Goal: Check status: Check status

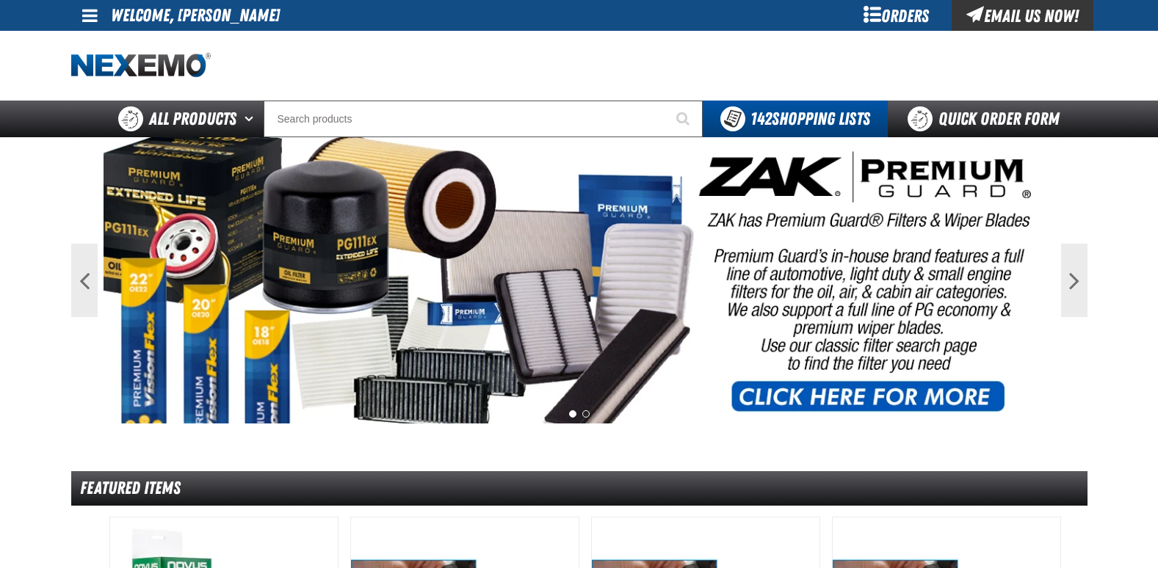
click at [480, 56] on div at bounding box center [579, 66] width 1016 height 70
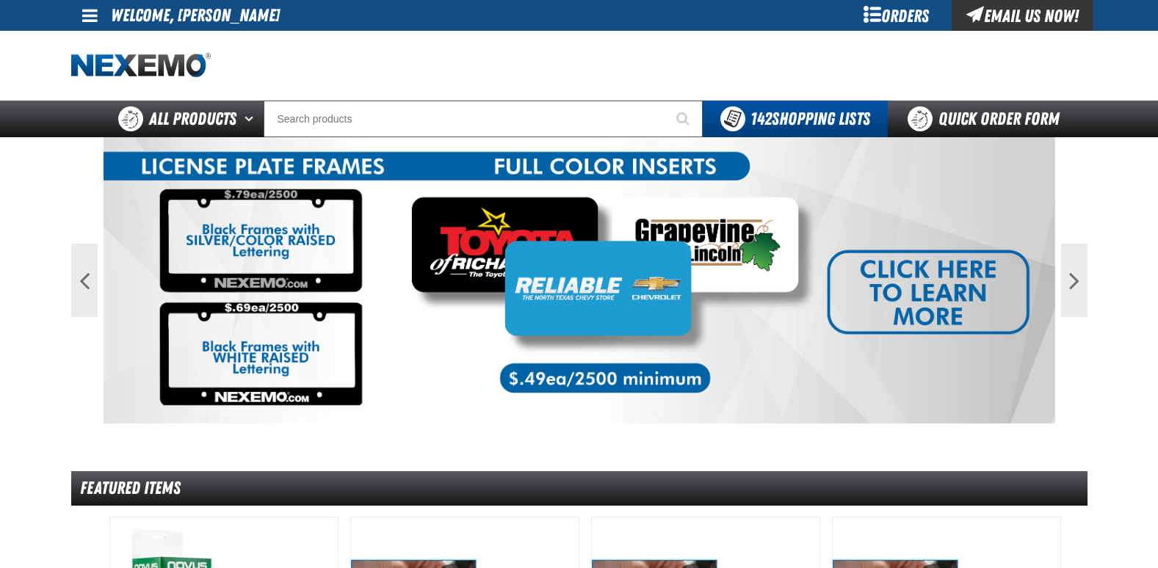
click at [910, 15] on div "Orders" at bounding box center [896, 15] width 110 height 31
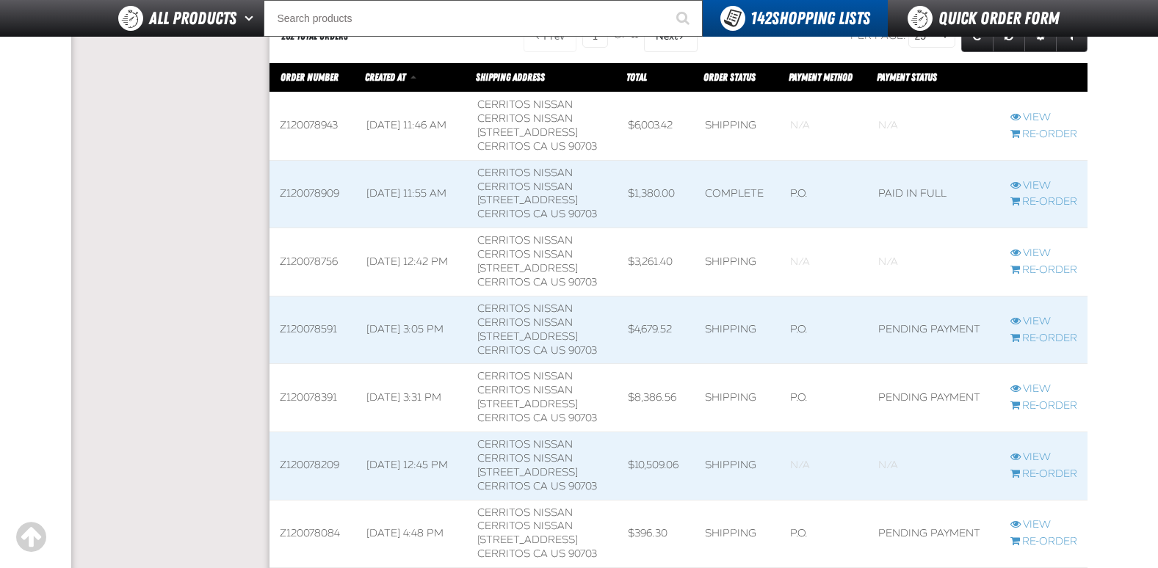
scroll to position [514, 0]
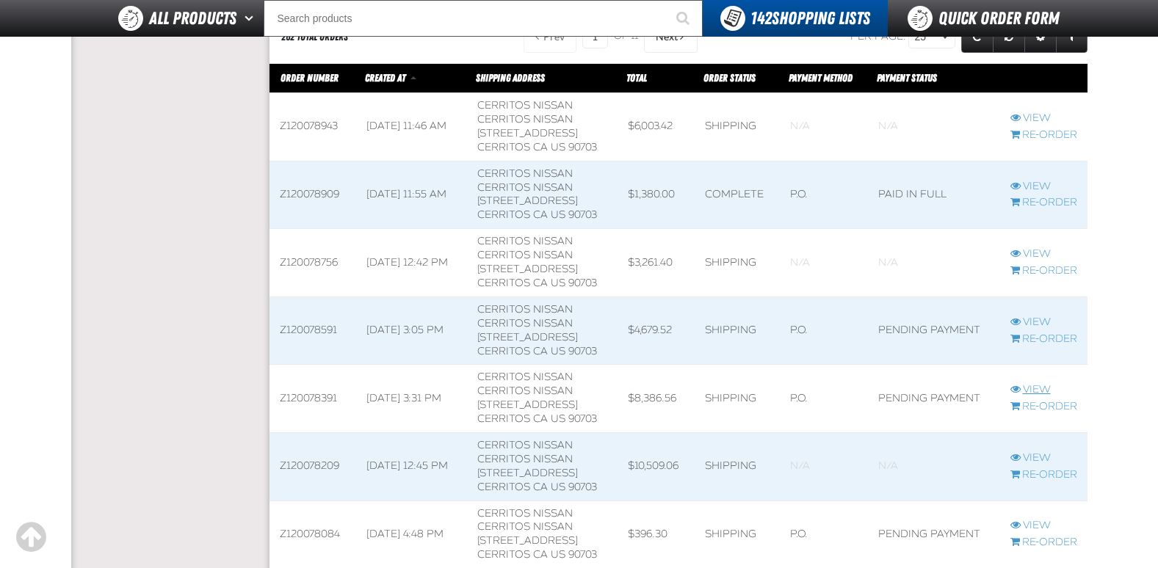
click at [1039, 385] on link "View" at bounding box center [1043, 390] width 67 height 14
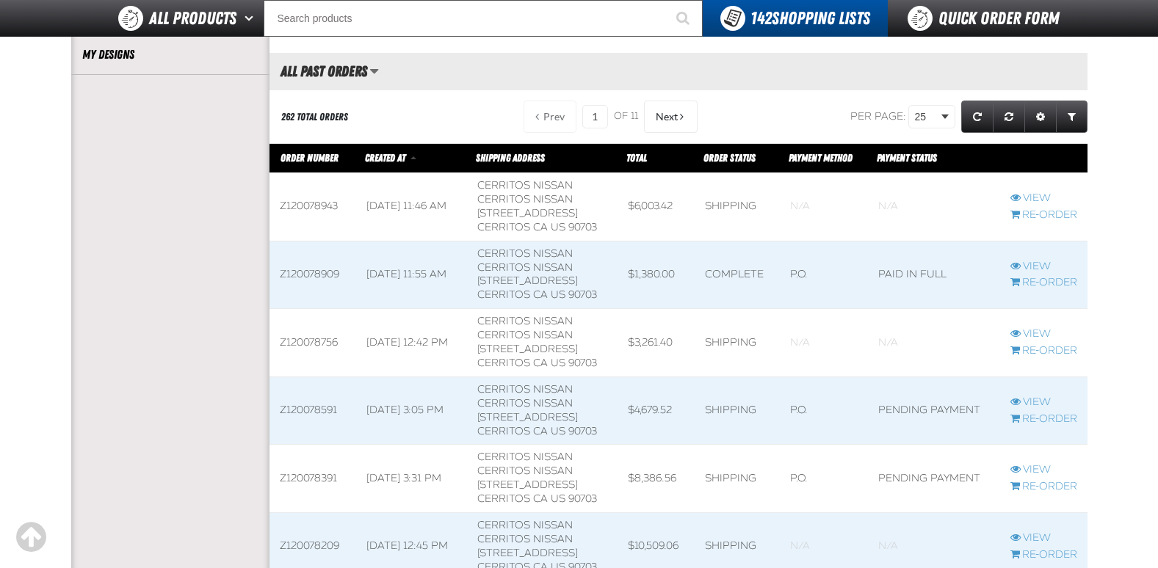
scroll to position [435, 0]
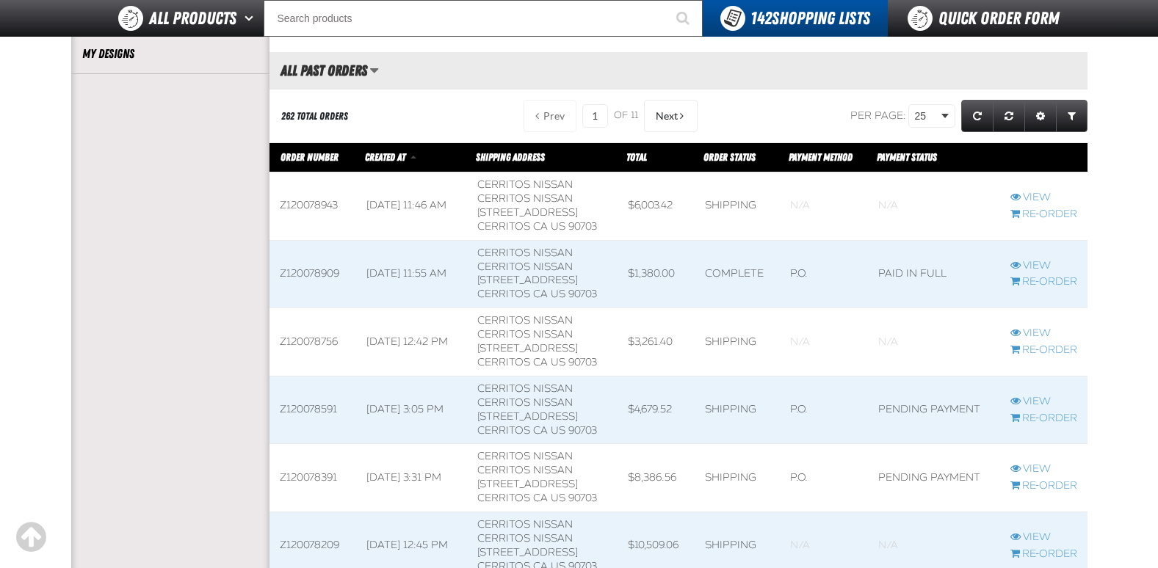
click at [677, 411] on td "$4,679.52" at bounding box center [655, 410] width 76 height 68
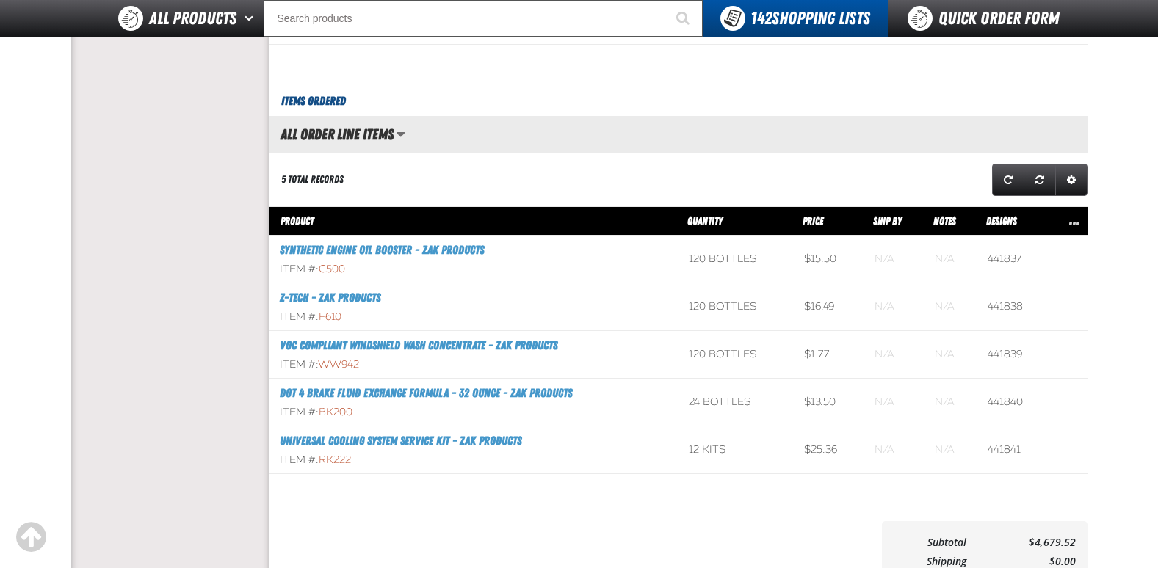
scroll to position [587, 0]
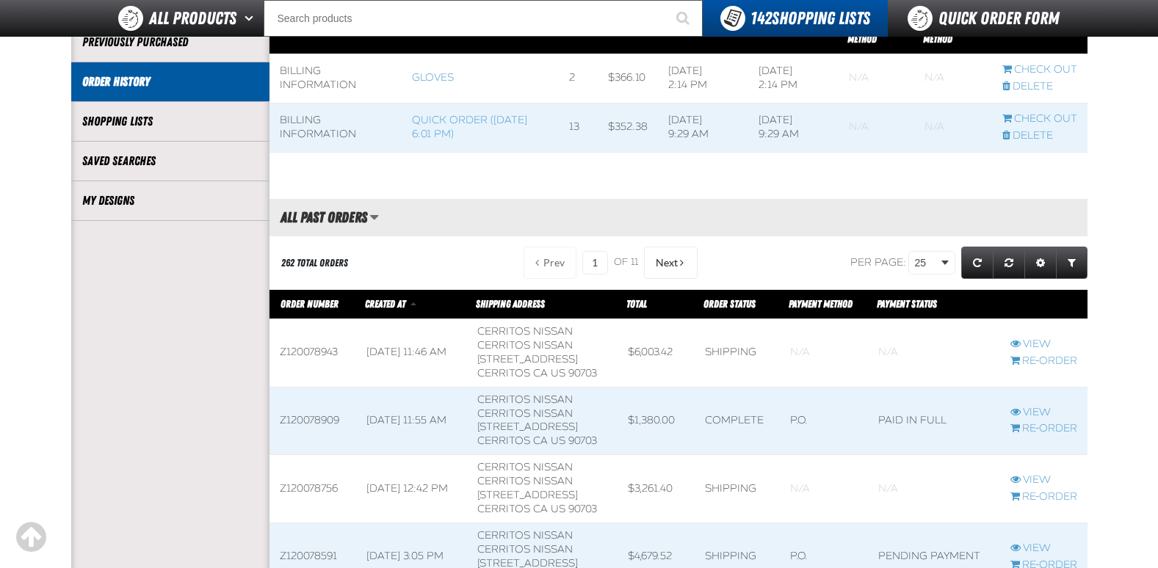
scroll to position [435, 0]
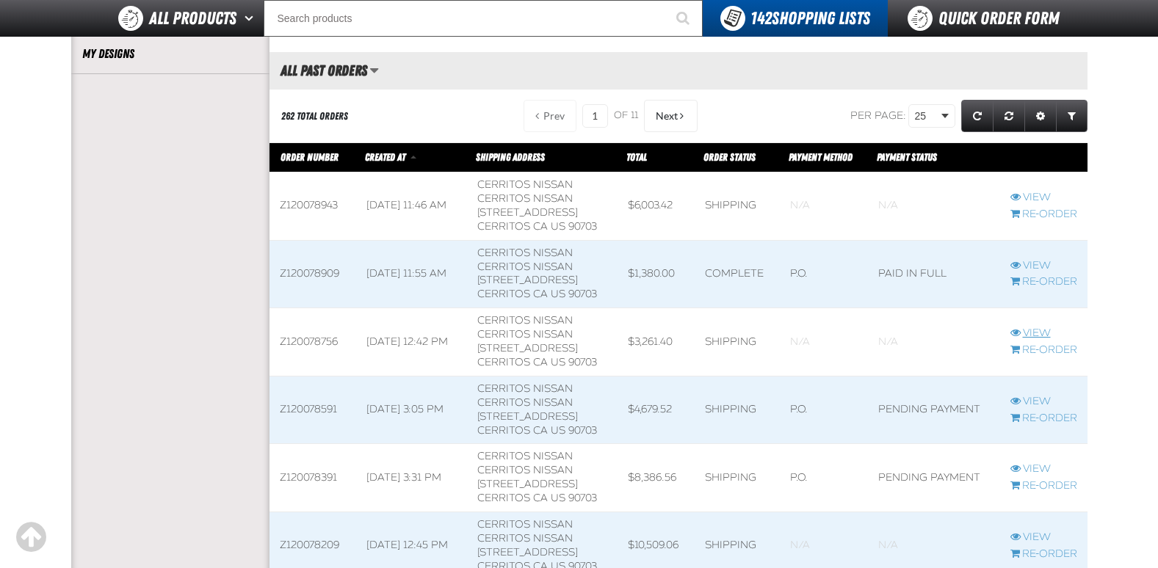
click at [1037, 328] on link "View" at bounding box center [1043, 334] width 67 height 14
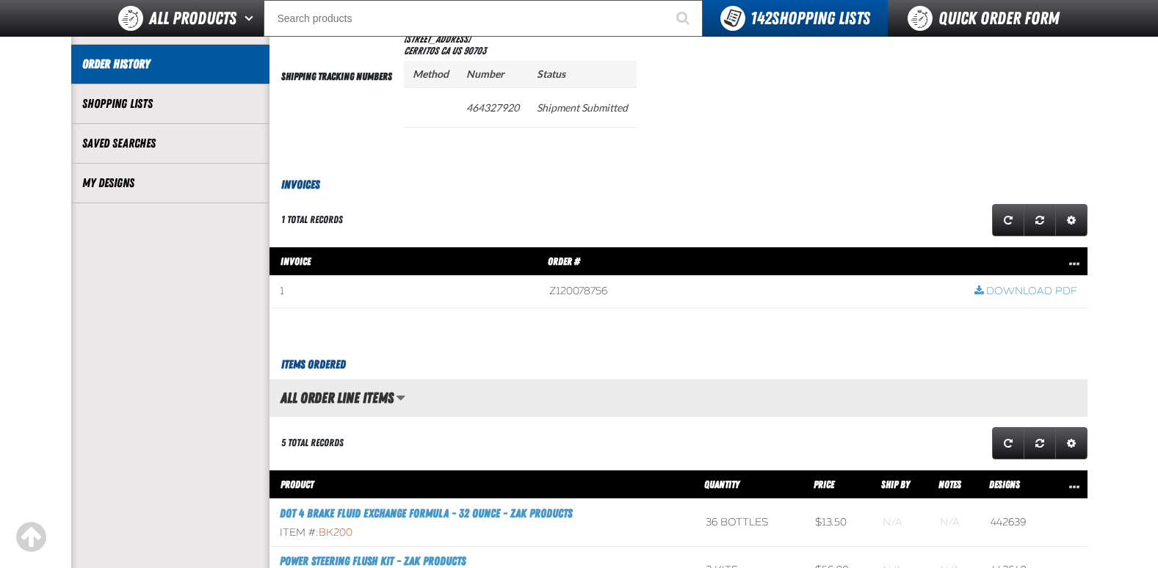
scroll to position [220, 0]
